Goal: Information Seeking & Learning: Learn about a topic

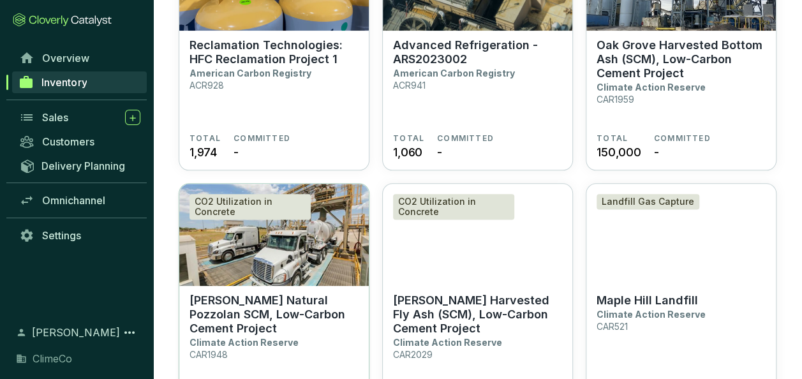
scroll to position [574, 0]
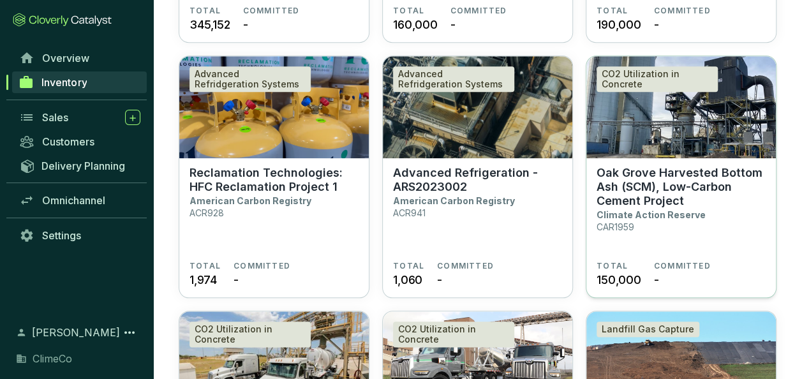
click at [637, 199] on p "Oak Grove Harvested Bottom Ash (SCM), Low-Carbon Cement Project" at bounding box center [680, 187] width 169 height 42
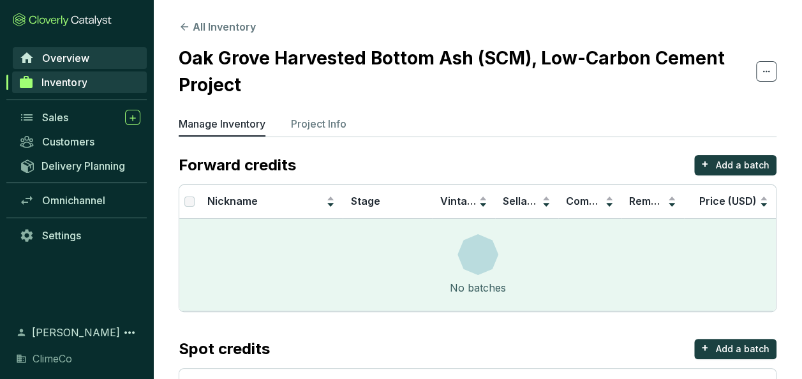
click at [85, 61] on span "Overview" at bounding box center [65, 58] width 47 height 13
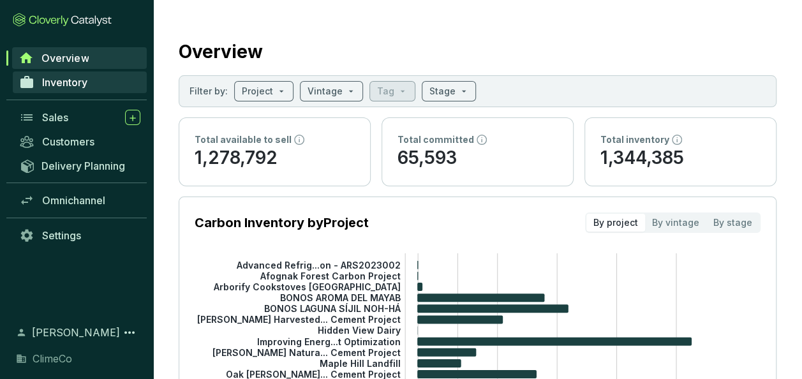
click at [79, 82] on span "Inventory" at bounding box center [64, 82] width 45 height 13
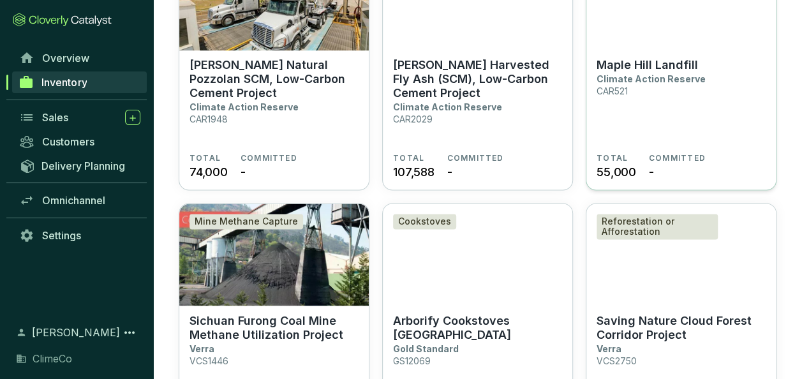
scroll to position [957, 0]
